Goal: Complete application form

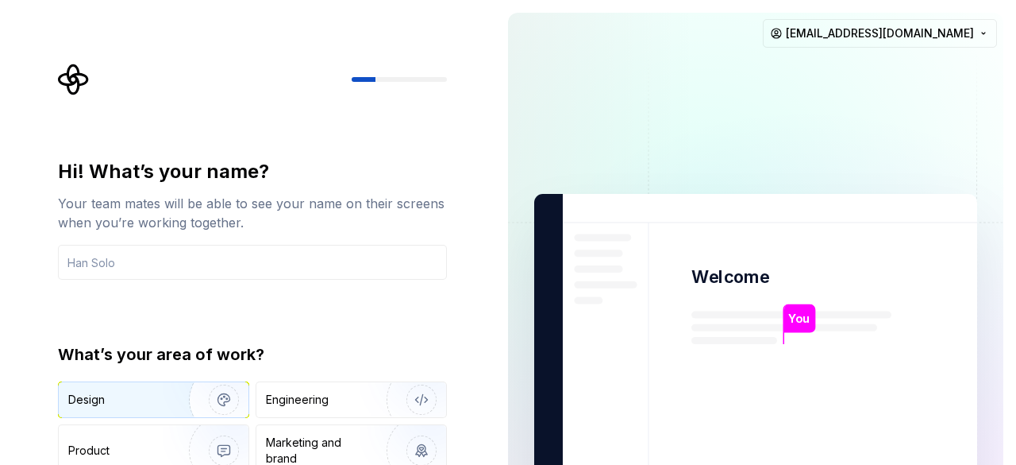
click at [104, 401] on div "Design" at bounding box center [86, 399] width 37 height 16
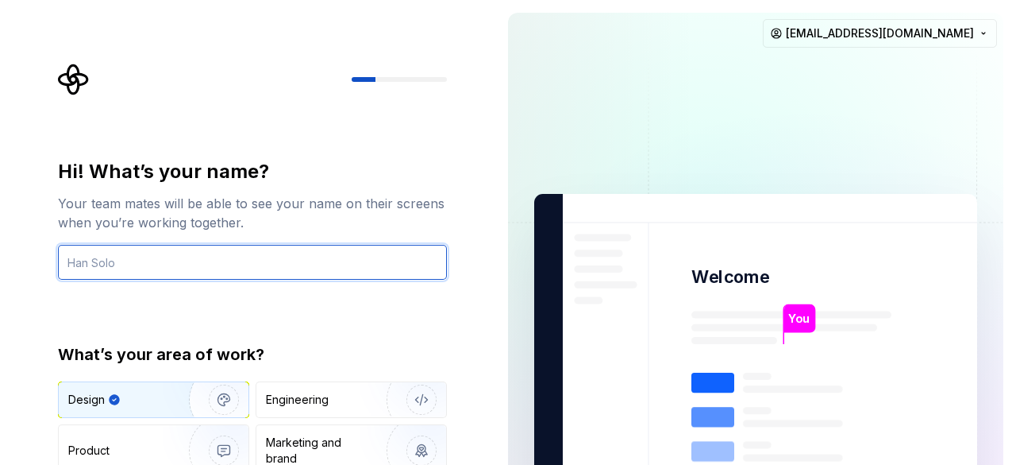
click at [105, 257] on input "text" at bounding box center [252, 262] width 389 height 35
type input "pokemmo"
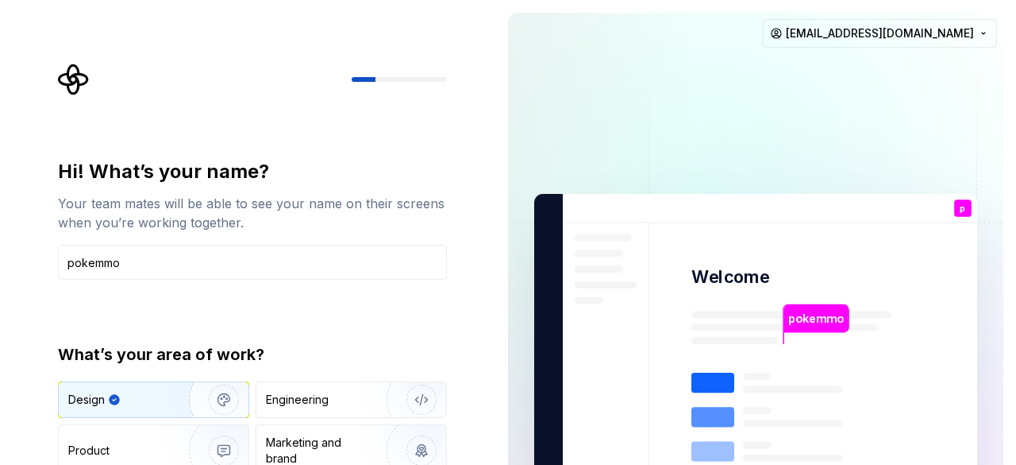
click at [234, 370] on div "What’s your area of work? Design Engineering Product Marketing and brand Other" at bounding box center [252, 431] width 389 height 176
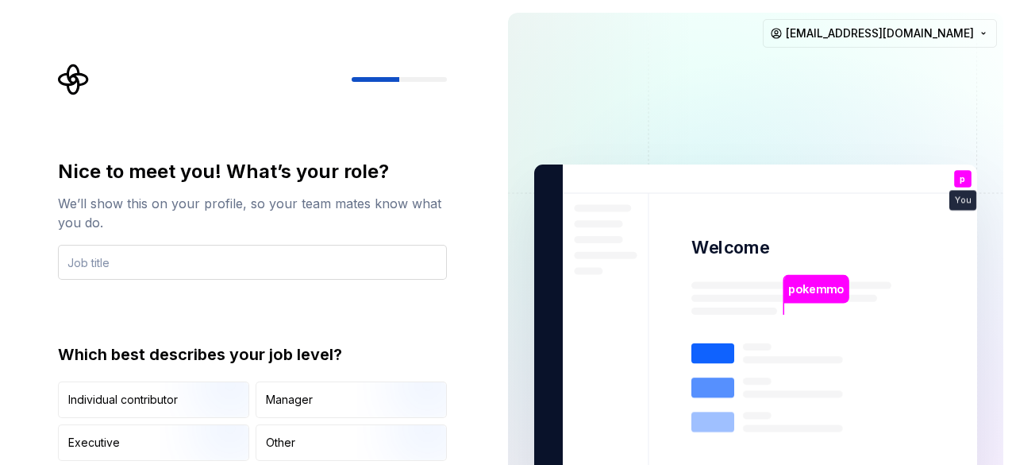
click at [248, 253] on input "text" at bounding box center [252, 262] width 389 height 35
click at [278, 202] on div "We’ll show this on your profile, so your team mates know what you do." at bounding box center [252, 213] width 389 height 38
click at [225, 257] on input "text" at bounding box center [252, 262] width 389 height 35
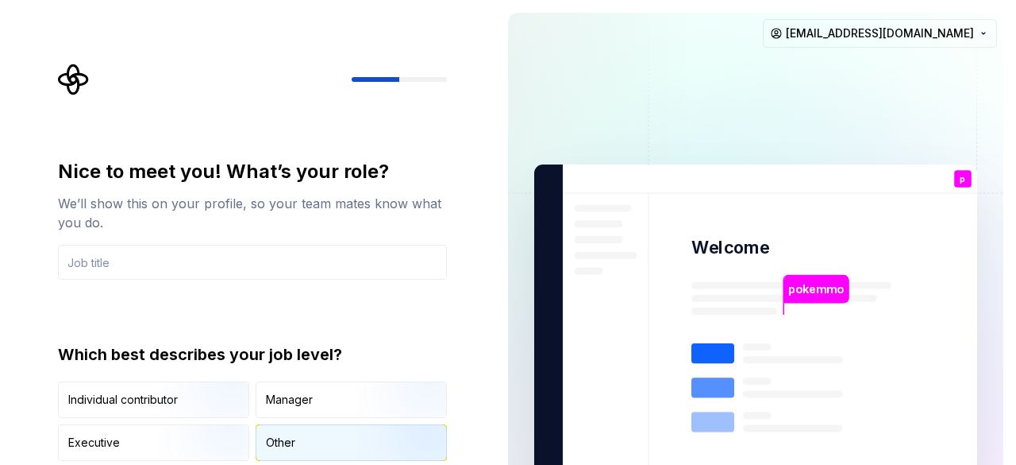
click at [298, 448] on div "Other" at bounding box center [351, 442] width 190 height 35
click at [160, 260] on input "text" at bounding box center [252, 262] width 389 height 35
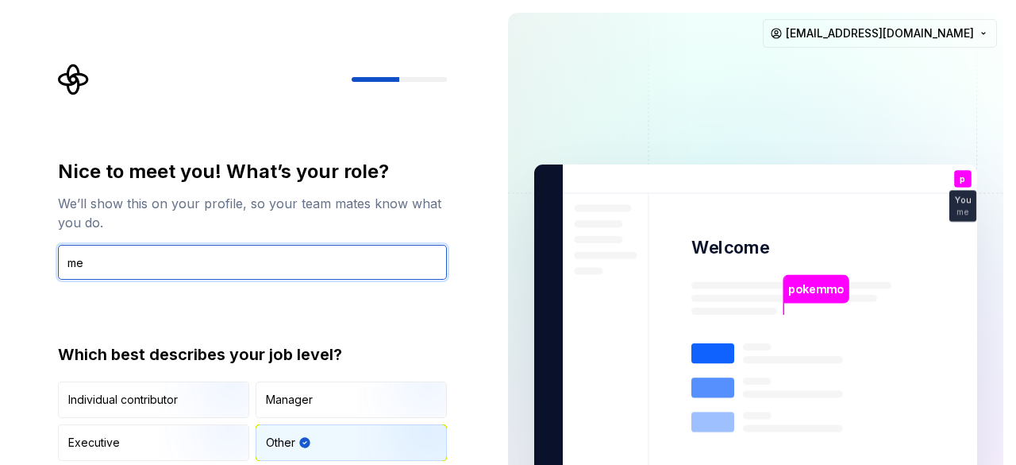
type input "me"
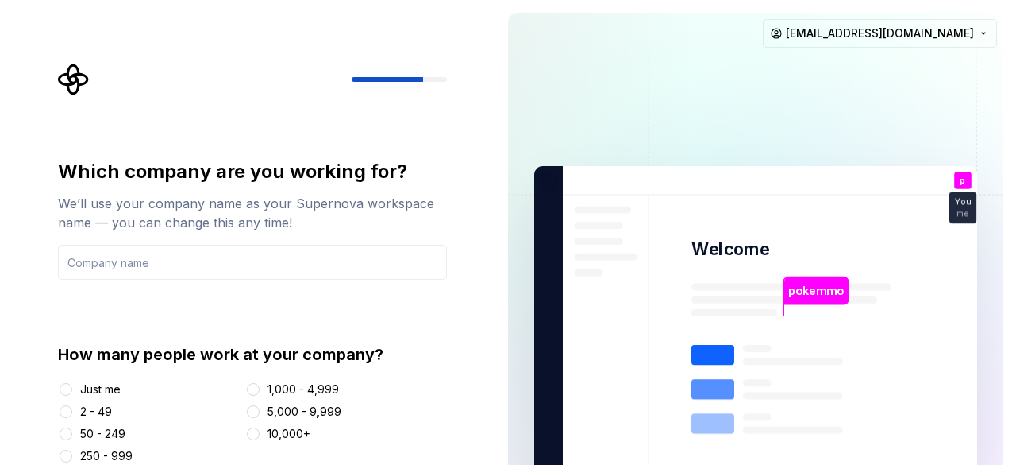
click at [113, 388] on div "Just me" at bounding box center [100, 389] width 40 height 16
click at [72, 388] on button "Just me" at bounding box center [66, 389] width 13 height 13
click at [183, 273] on input "text" at bounding box center [252, 262] width 389 height 35
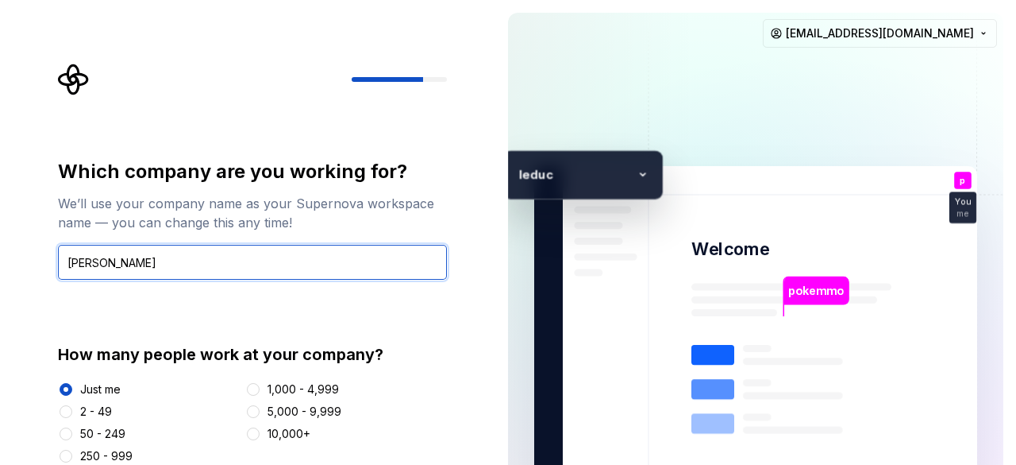
type input "[PERSON_NAME]"
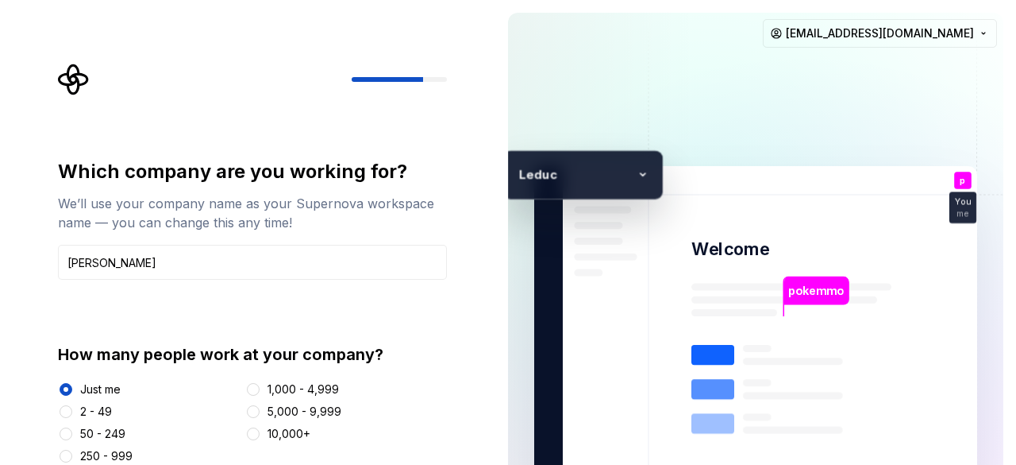
click at [395, 336] on div "Which company are you working for? We’ll use your company name as your Supernov…" at bounding box center [252, 311] width 389 height 305
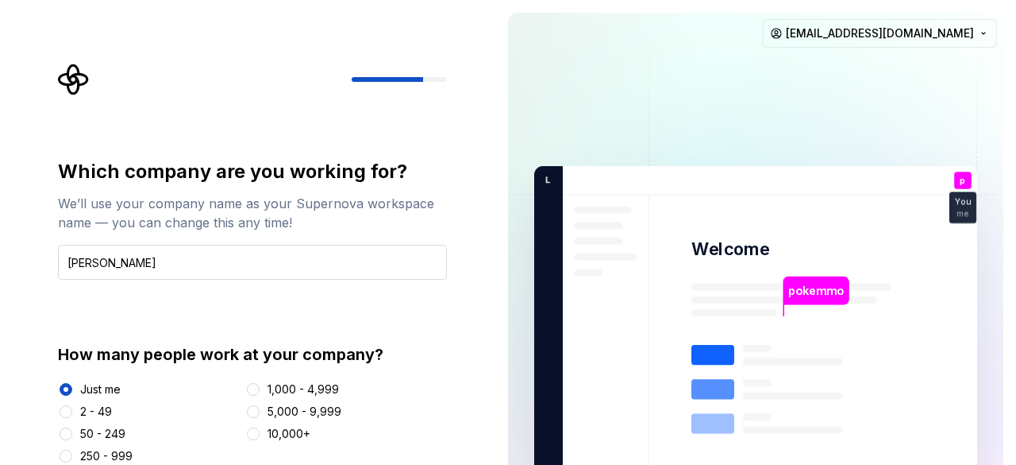
click at [343, 264] on input "[PERSON_NAME]" at bounding box center [252, 262] width 389 height 35
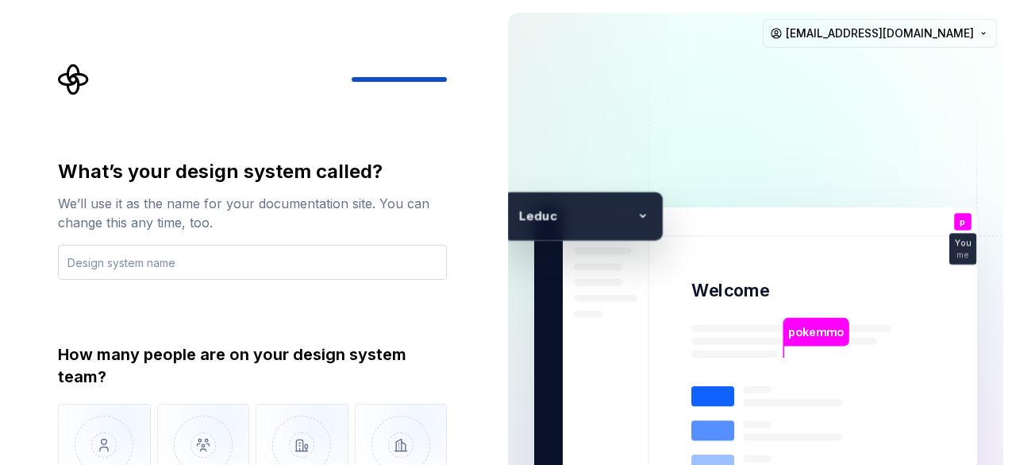
click at [345, 267] on input "text" at bounding box center [252, 262] width 389 height 35
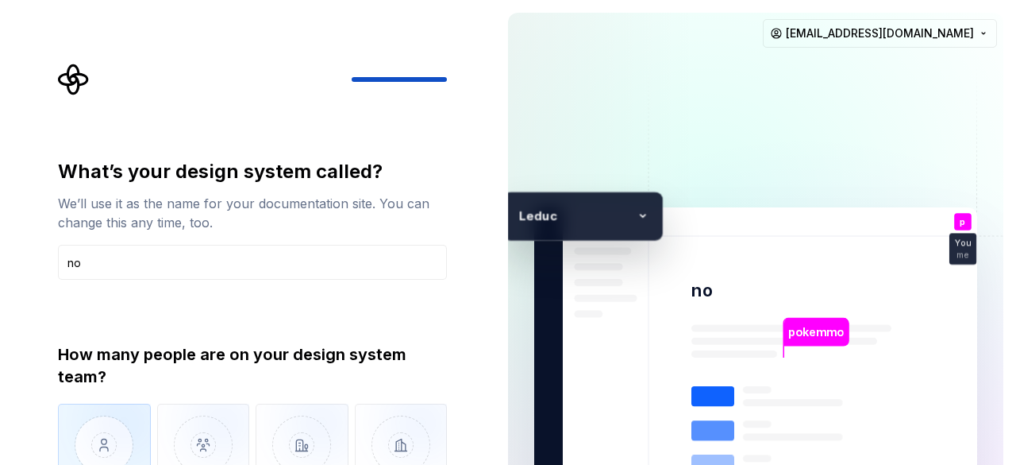
type input "no"
click at [102, 430] on img "button" at bounding box center [104, 456] width 93 height 106
click at [241, 268] on input "no" at bounding box center [252, 262] width 389 height 35
click at [320, 241] on div "What’s your design system called? We’ll use it as the name for your documentati…" at bounding box center [252, 219] width 389 height 121
click at [659, 236] on div "L educ" at bounding box center [583, 215] width 160 height 49
